Goal: Transaction & Acquisition: Book appointment/travel/reservation

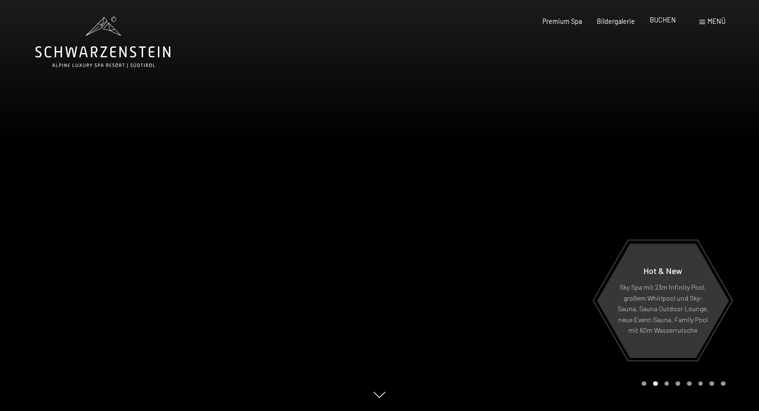
click at [664, 18] on span "BUCHEN" at bounding box center [663, 20] width 26 height 8
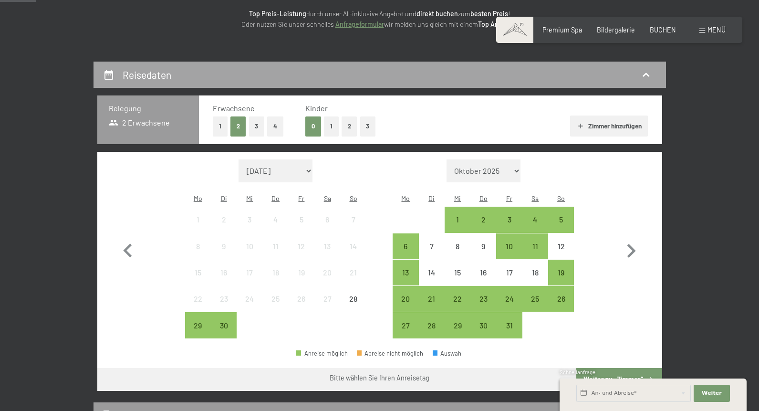
scroll to position [149, 0]
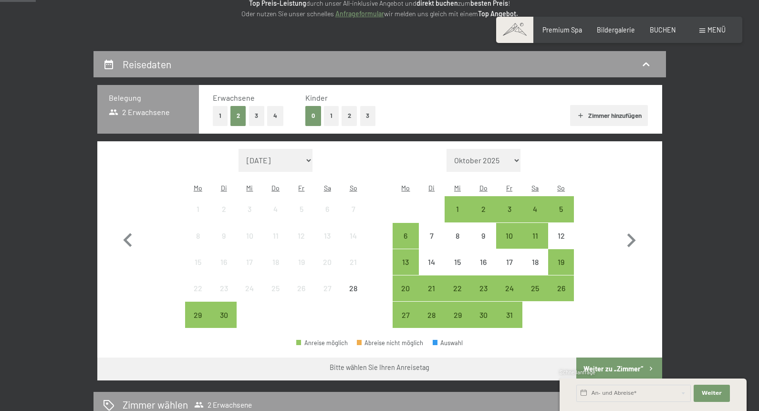
click at [580, 116] on icon "button" at bounding box center [581, 116] width 8 height 8
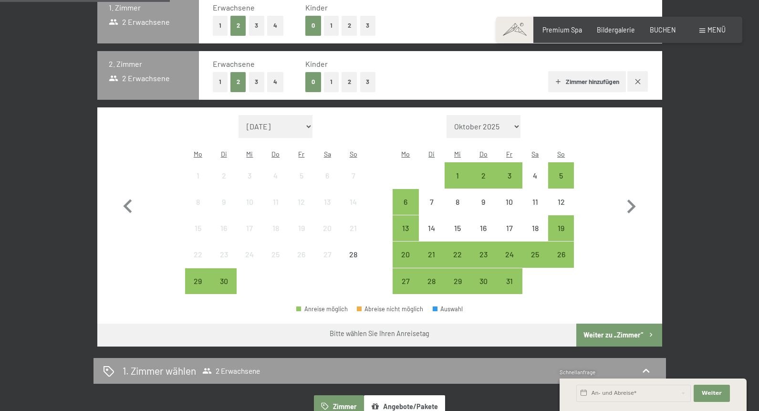
scroll to position [247, 0]
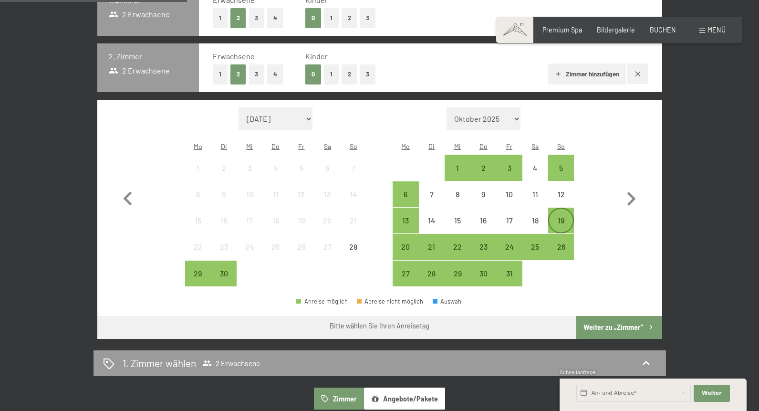
click at [563, 217] on div "19" at bounding box center [561, 229] width 24 height 24
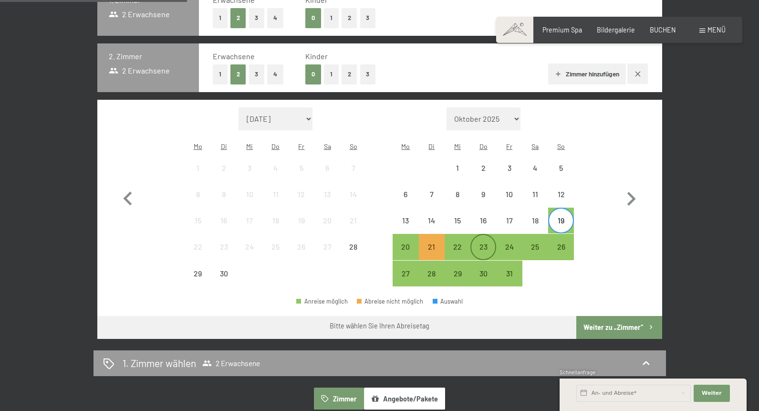
click at [485, 243] on div "23" at bounding box center [484, 255] width 24 height 24
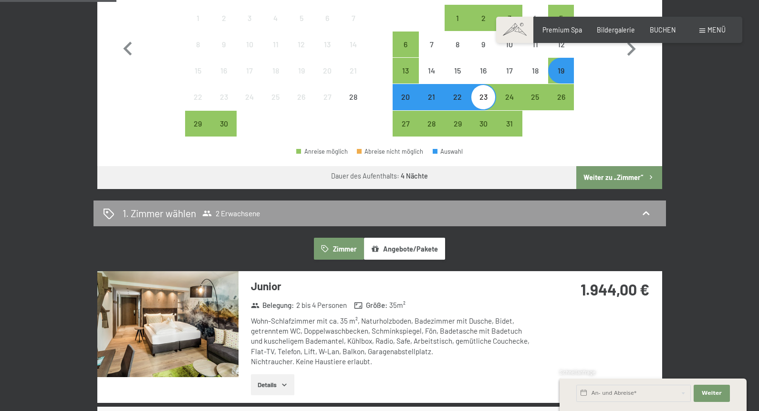
scroll to position [399, 0]
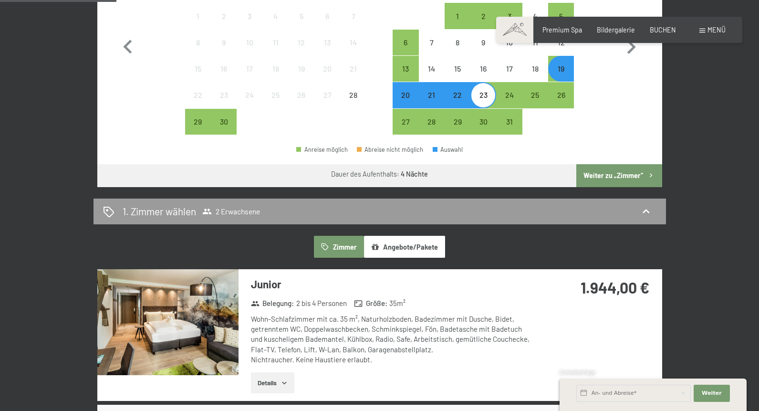
click at [604, 164] on button "Weiter zu „Zimmer“" at bounding box center [619, 175] width 85 height 23
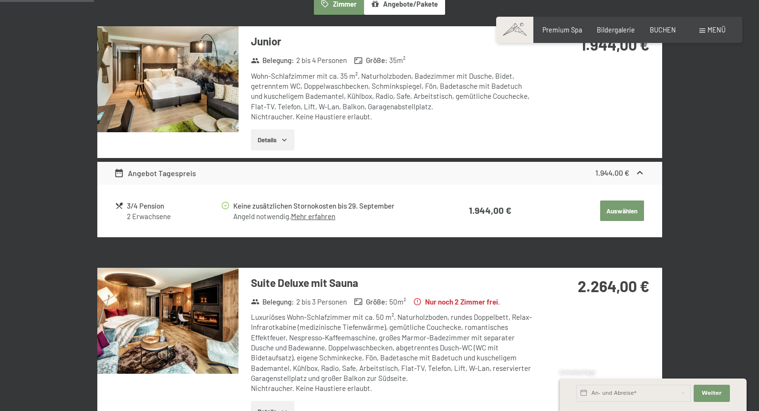
scroll to position [291, 0]
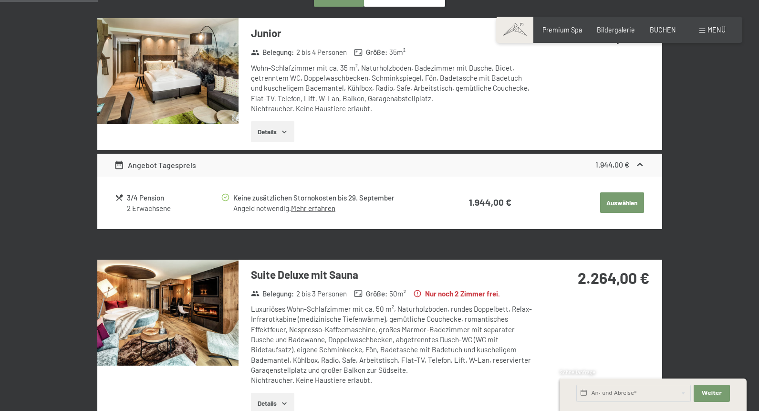
click at [620, 200] on button "Auswählen" at bounding box center [623, 202] width 44 height 21
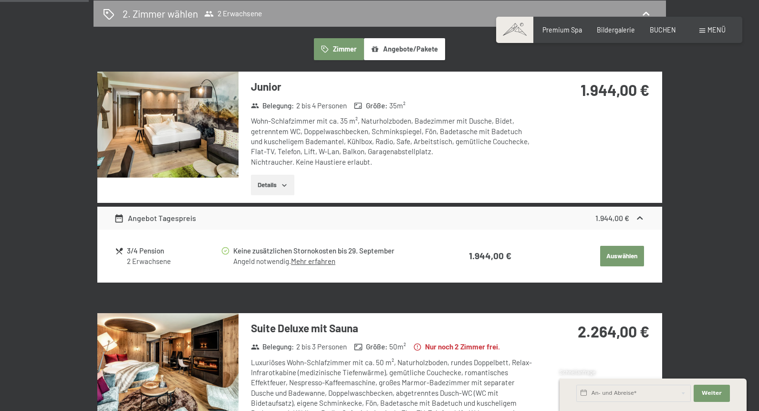
scroll to position [287, 0]
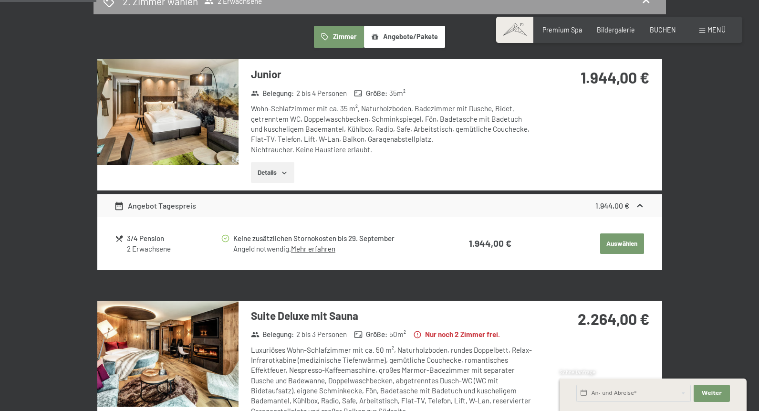
click at [610, 237] on button "Auswählen" at bounding box center [623, 243] width 44 height 21
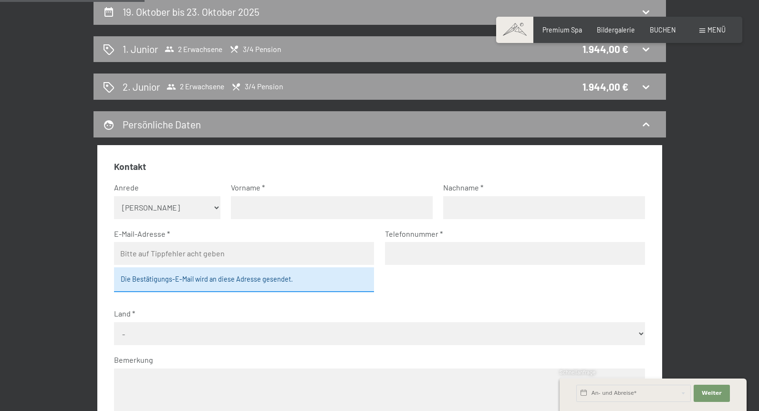
scroll to position [203, 0]
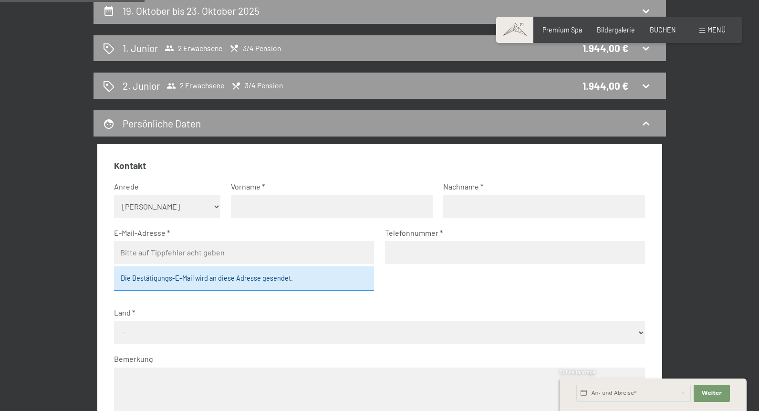
select select "m"
type input "Eduard"
type input "Zorc"
type input "eduard.zorc@powersurf.li"
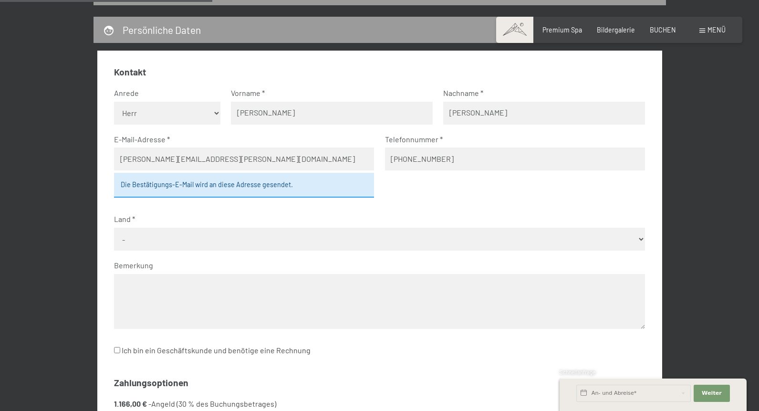
scroll to position [298, 0]
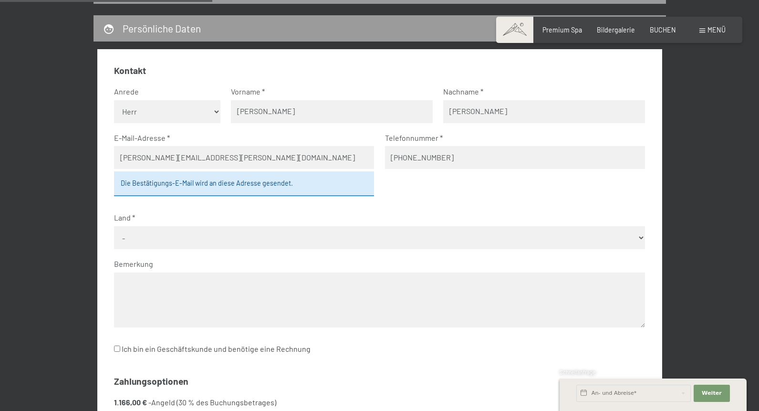
type input "+4237883599"
select select "LIE"
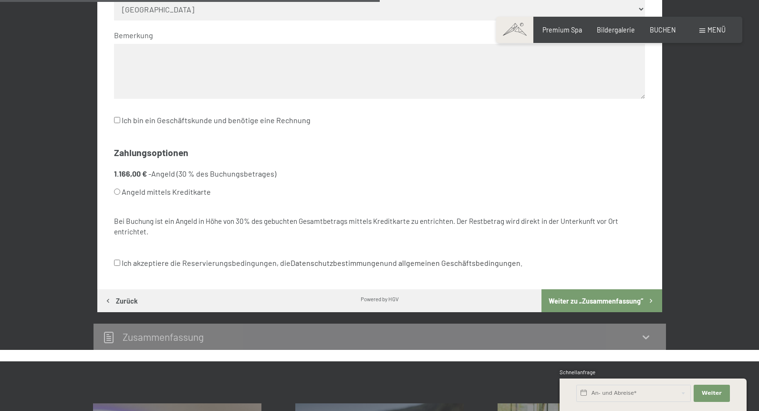
scroll to position [533, 0]
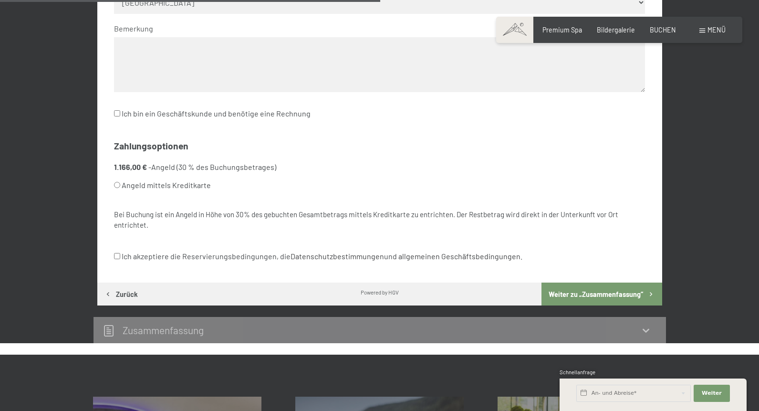
click at [142, 176] on label "Angeld mittels Kreditkarte" at bounding box center [368, 185] width 508 height 18
click at [120, 182] on input "Angeld mittels Kreditkarte" at bounding box center [117, 185] width 6 height 6
radio input "true"
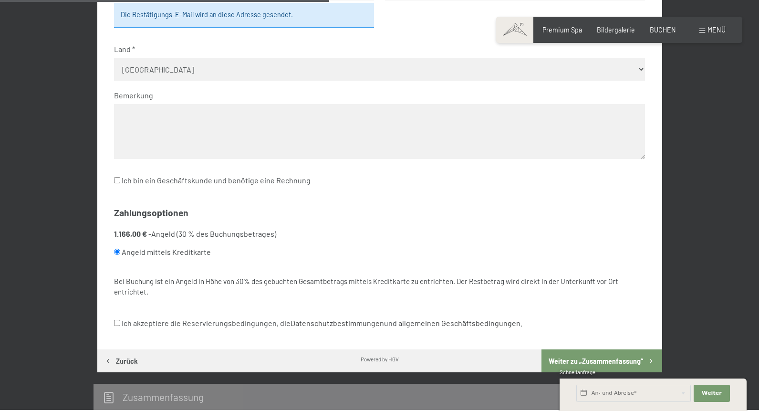
scroll to position [460, 0]
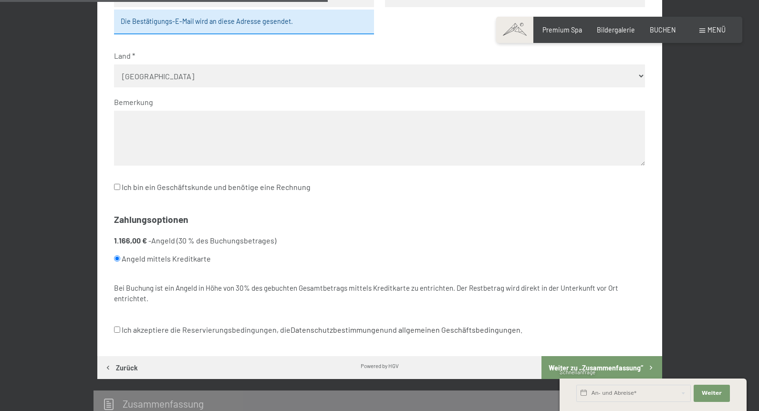
click at [119, 184] on input "Ich bin ein Geschäftskunde und benötige eine Rechnung" at bounding box center [117, 187] width 6 height 6
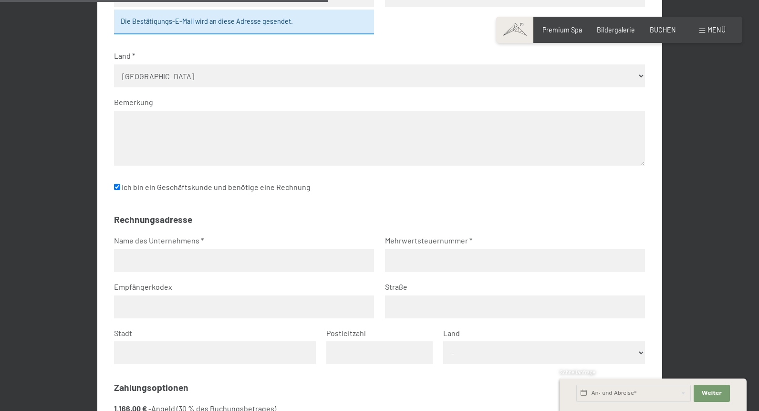
click at [116, 184] on input "Ich bin ein Geschäftskunde und benötige eine Rechnung" at bounding box center [117, 187] width 6 height 6
checkbox input "false"
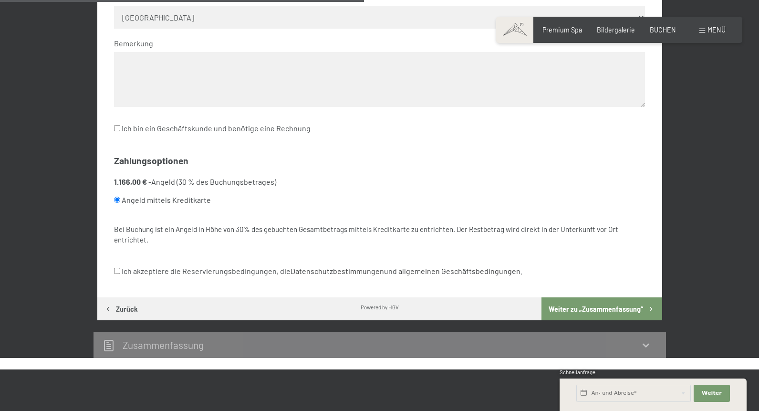
scroll to position [525, 0]
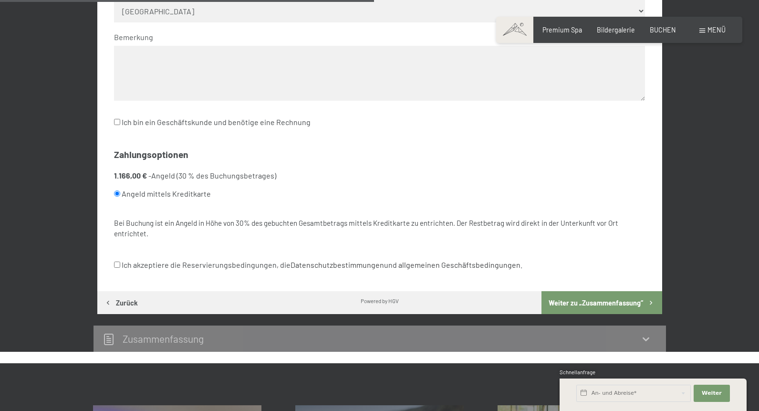
click at [117, 262] on input "Ich akzeptiere die Reservierungsbedingungen, die Datenschutzbestimmungen und al…" at bounding box center [117, 265] width 6 height 6
checkbox input "true"
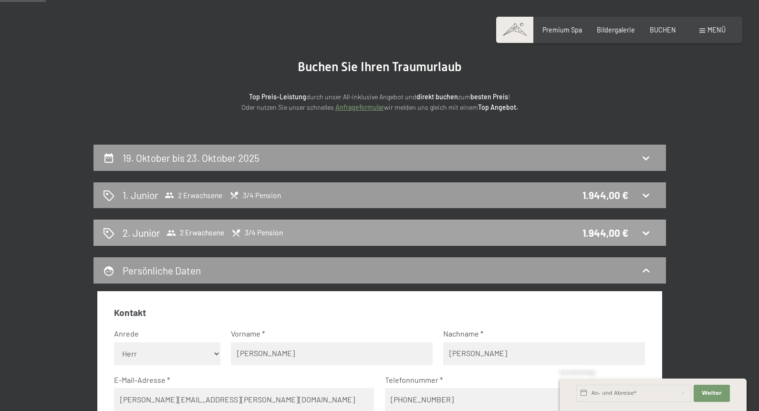
scroll to position [51, 0]
